Goal: Find specific page/section: Find specific page/section

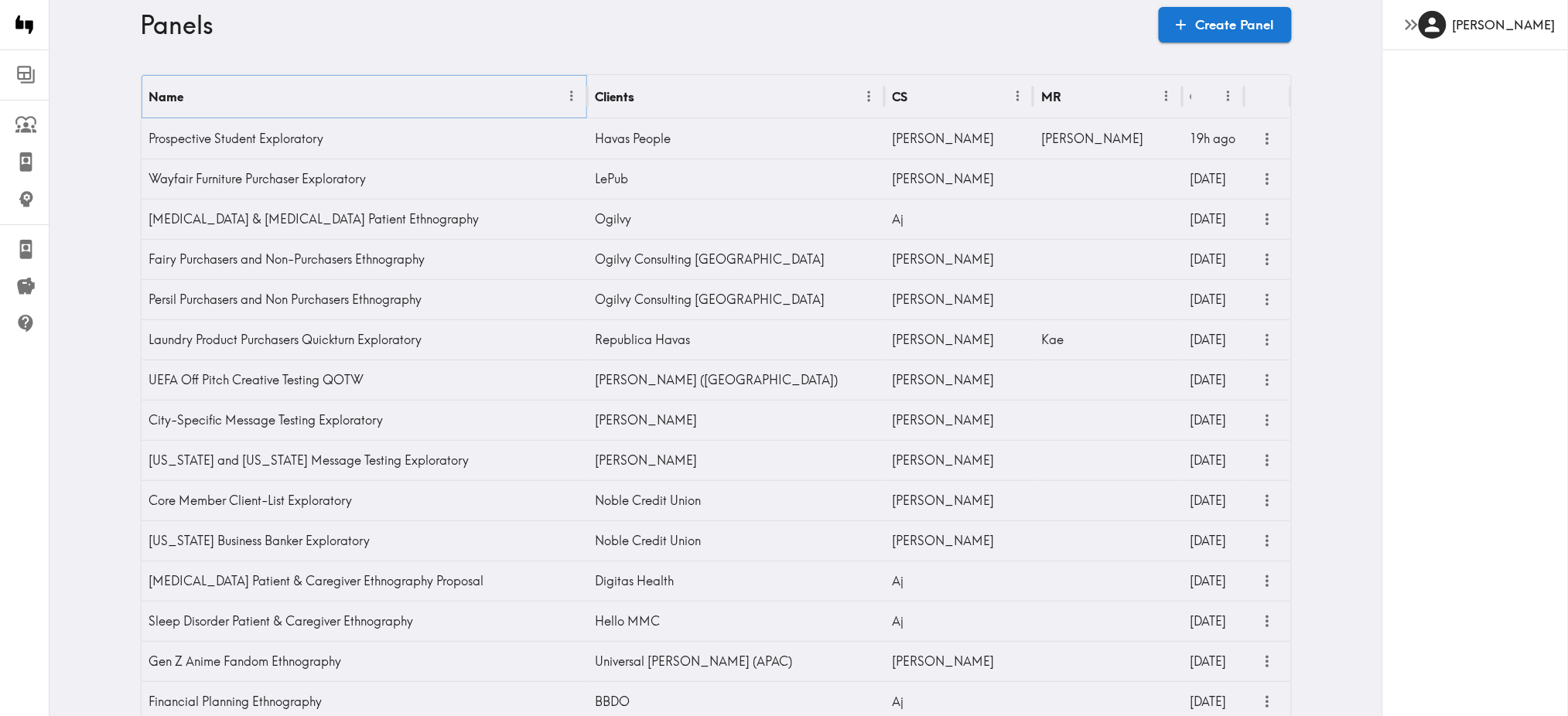
click at [570, 100] on icon "Menu" at bounding box center [571, 96] width 2 height 11
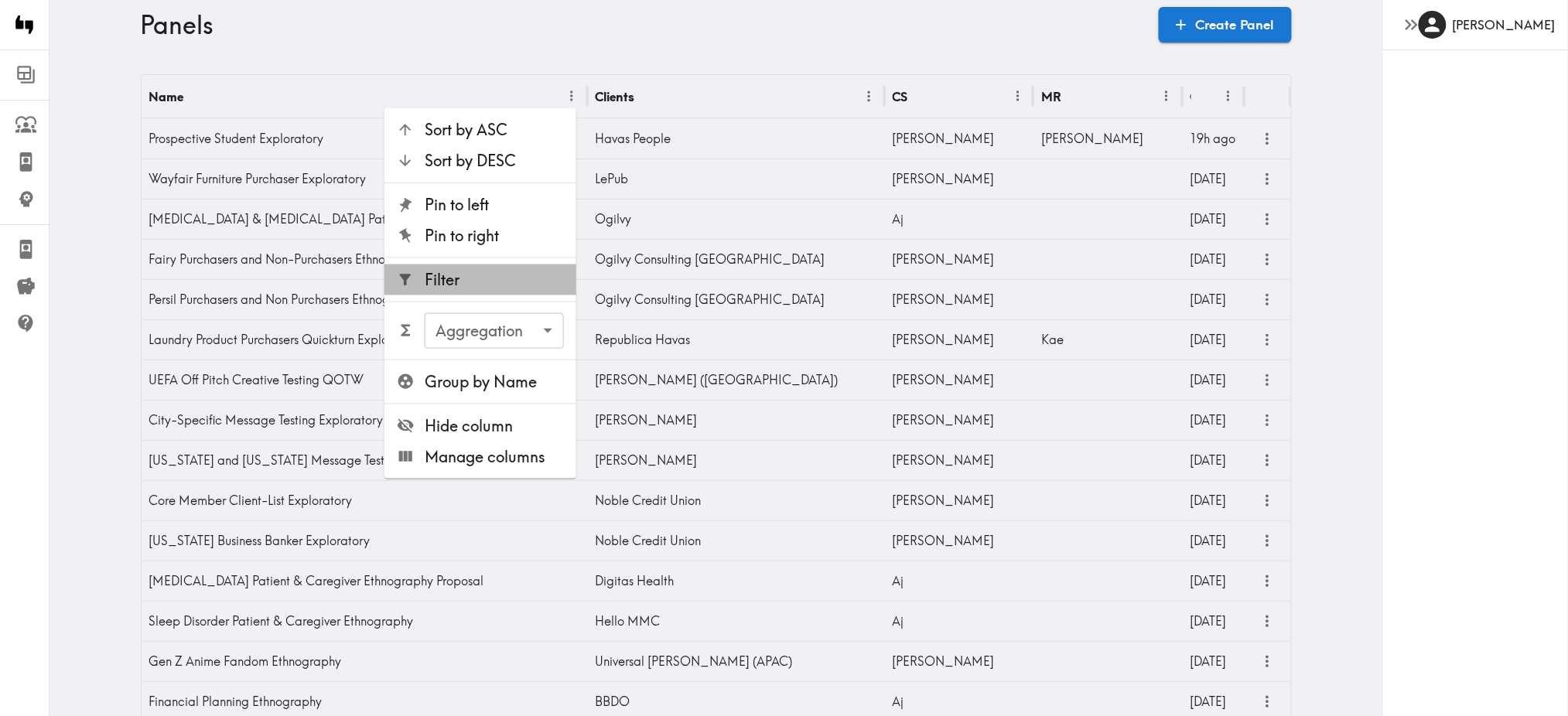
click at [479, 281] on span "Filter" at bounding box center [494, 279] width 139 height 21
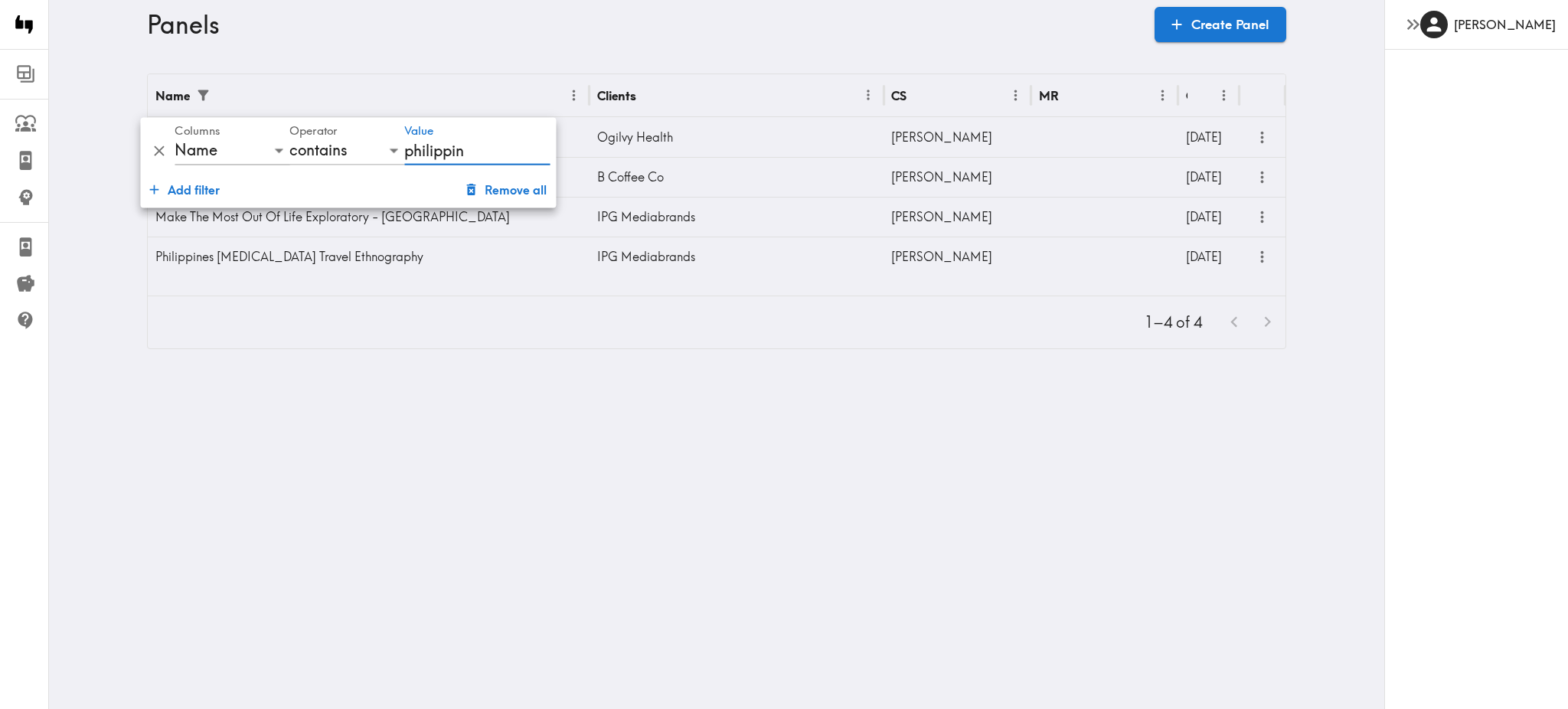
type input "philippin"
click at [570, 373] on html "Instapanel - Panels Panels Prospective Student Exploratory Fairy Purchasers and…" at bounding box center [784, 187] width 1568 height 373
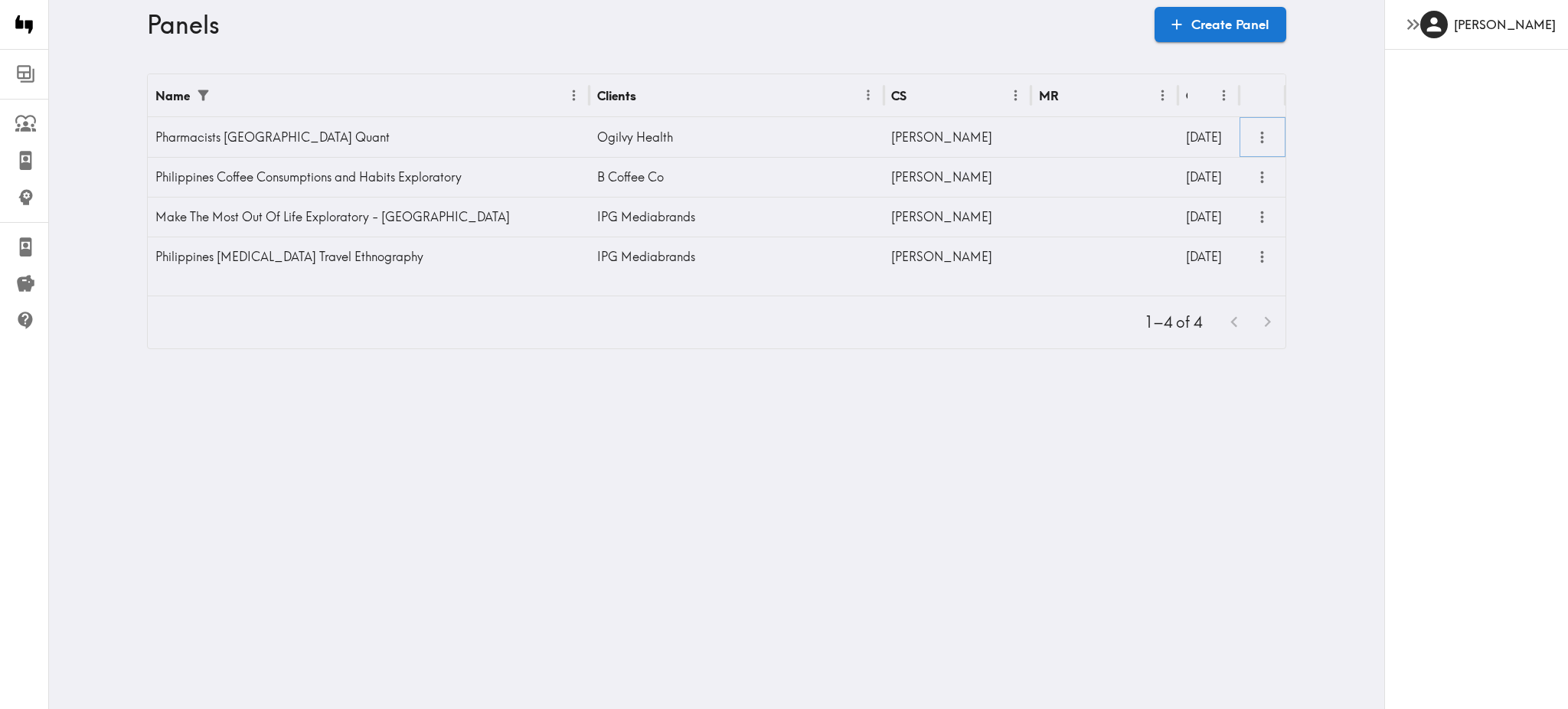
click at [1254, 138] on icon "more" at bounding box center [1263, 138] width 18 height 18
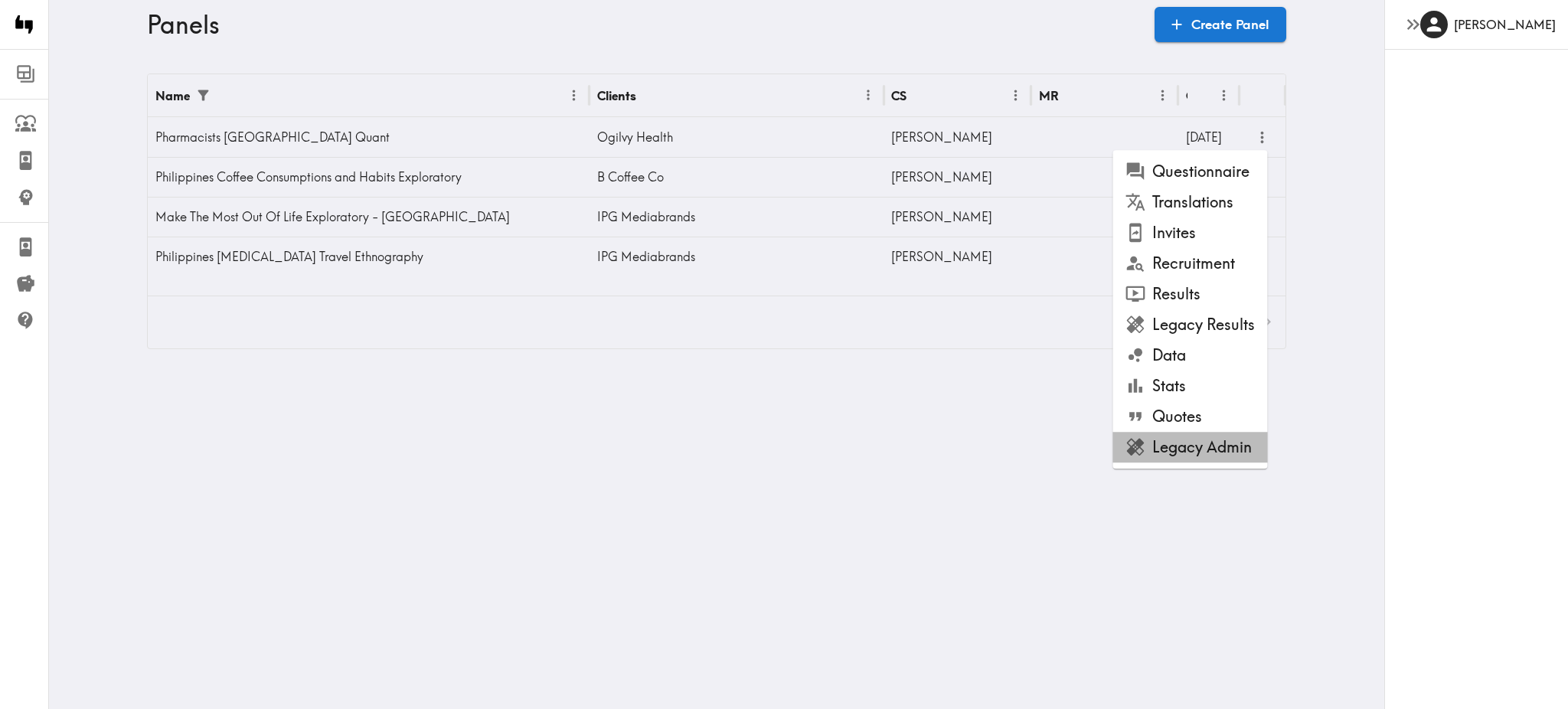
click at [1197, 452] on li "Legacy Admin" at bounding box center [1190, 446] width 155 height 30
